Goal: Find specific page/section: Find specific page/section

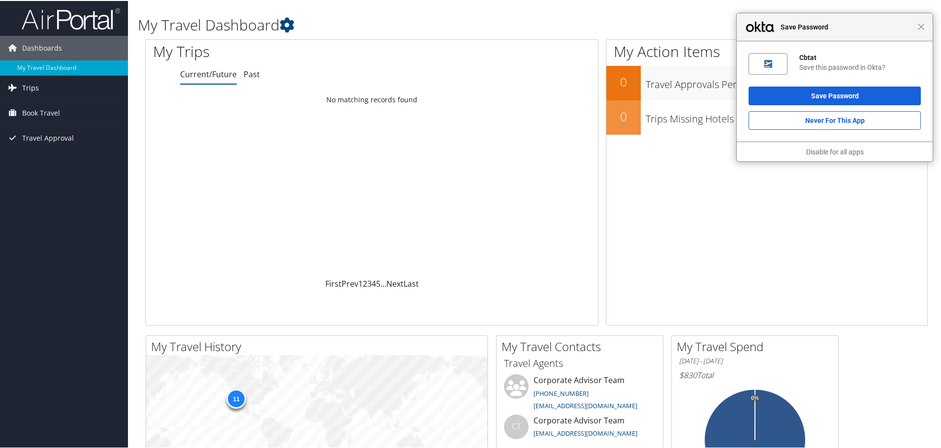
click at [75, 84] on link "Trips" at bounding box center [64, 87] width 128 height 25
click at [60, 132] on link "Trips Missing Hotels" at bounding box center [64, 136] width 128 height 15
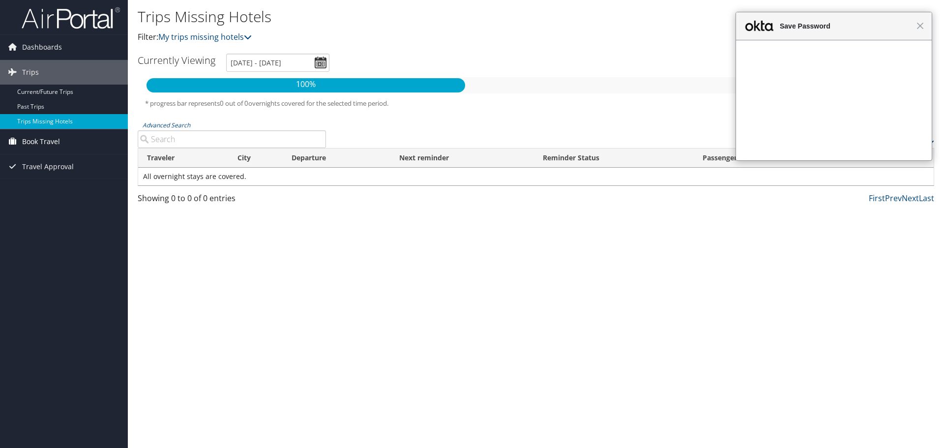
click at [38, 141] on span "Book Travel" at bounding box center [41, 141] width 38 height 25
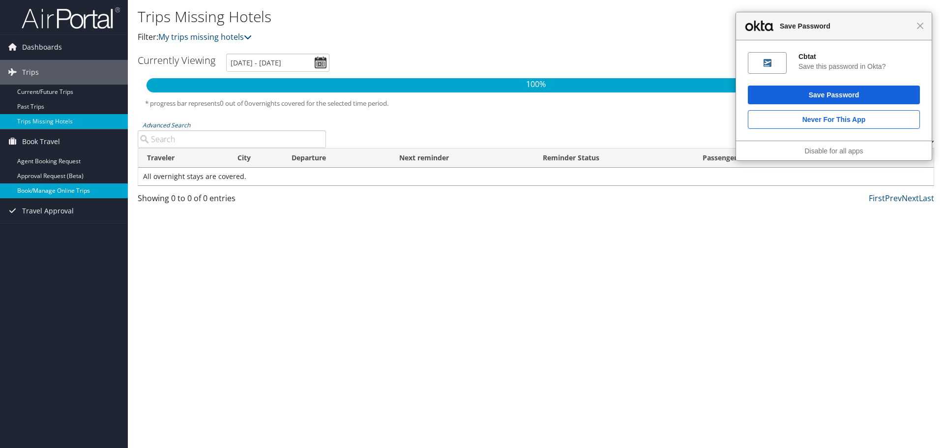
click at [53, 190] on link "Book/Manage Online Trips" at bounding box center [64, 190] width 128 height 15
